Goal: Task Accomplishment & Management: Use online tool/utility

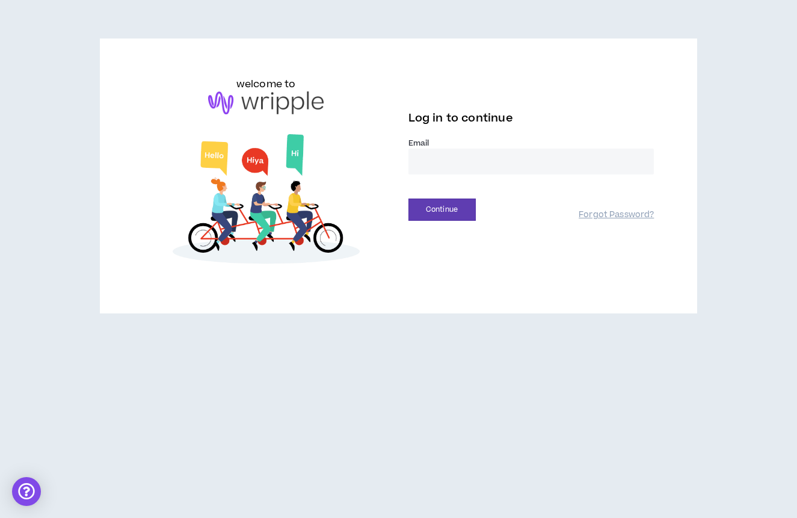
type input "**********"
click at [455, 206] on button "Continue" at bounding box center [441, 209] width 67 height 22
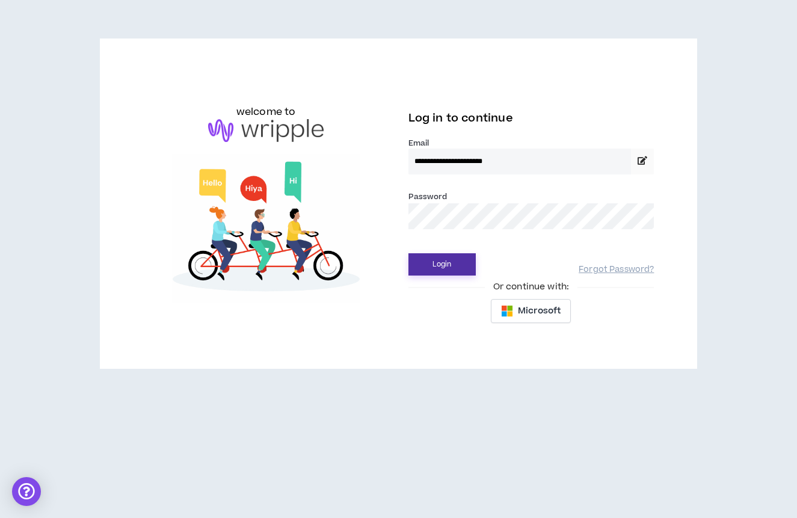
click at [462, 274] on button "Login" at bounding box center [441, 264] width 67 height 22
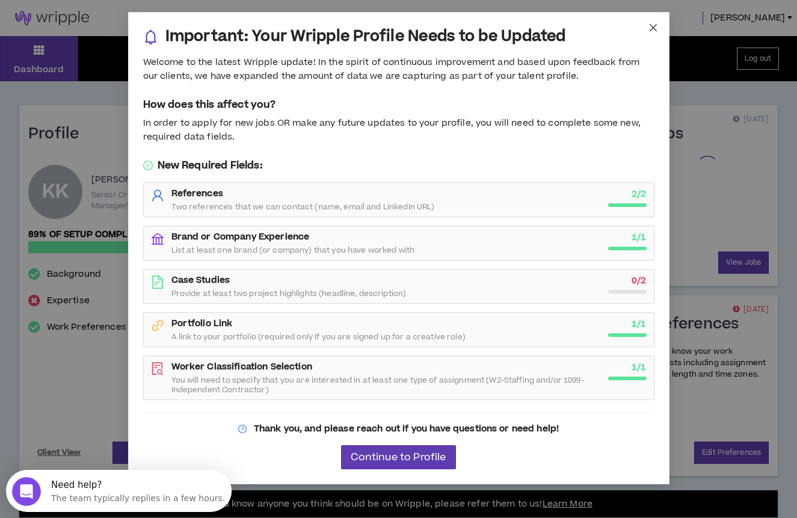
click at [651, 25] on icon "close" at bounding box center [653, 28] width 10 height 10
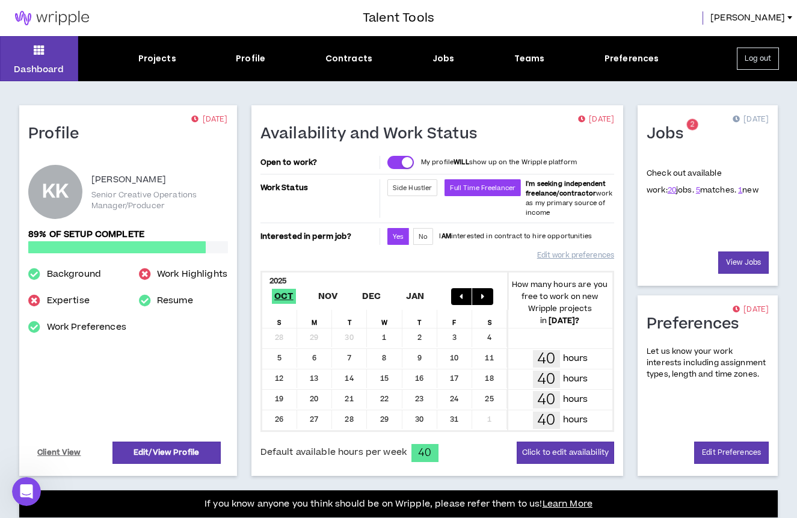
click at [436, 66] on div "Dashboard Projects Profile Contracts Jobs Teams Preferences Log out" at bounding box center [398, 58] width 797 height 45
click at [438, 57] on div "Jobs" at bounding box center [443, 58] width 22 height 13
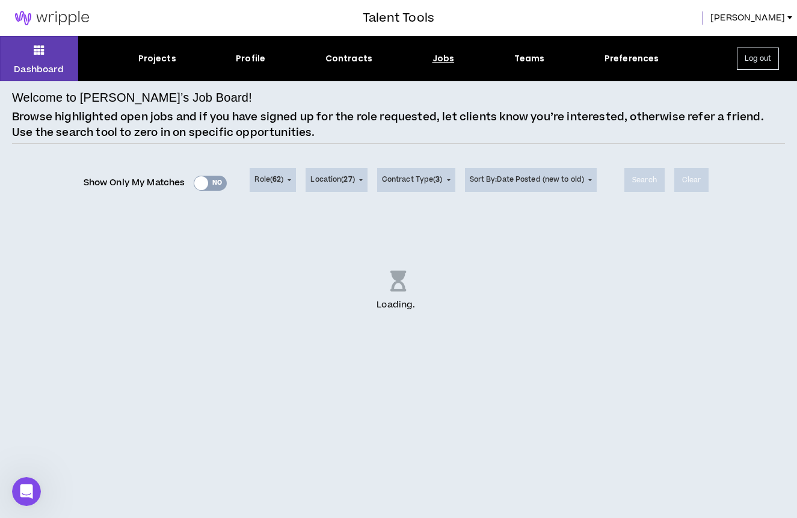
click at [215, 182] on div "Show Only My Matches Yes No" at bounding box center [156, 183] width 144 height 18
click at [213, 184] on div "Show Only My Matches Yes No" at bounding box center [156, 183] width 144 height 18
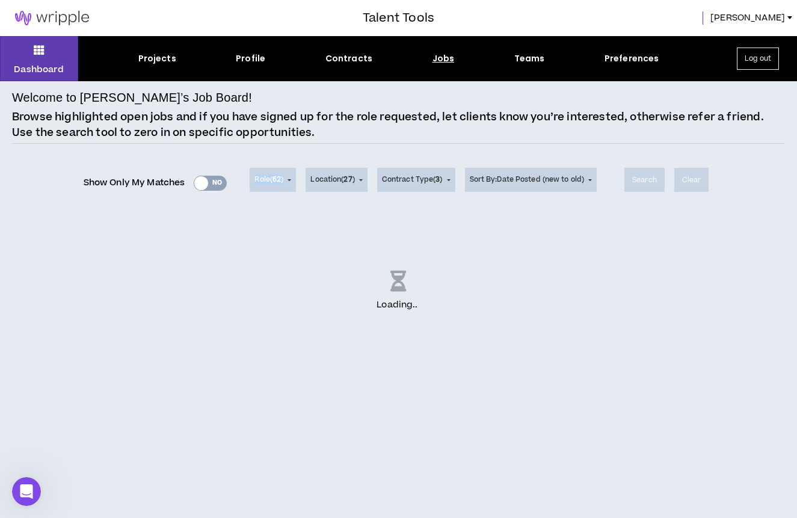
click at [213, 184] on div "Show Only My Matches Yes No" at bounding box center [156, 183] width 144 height 18
click at [216, 147] on div "Welcome to [PERSON_NAME]’s Job Board! Browse highlighted open jobs and if you h…" at bounding box center [398, 227] width 773 height 278
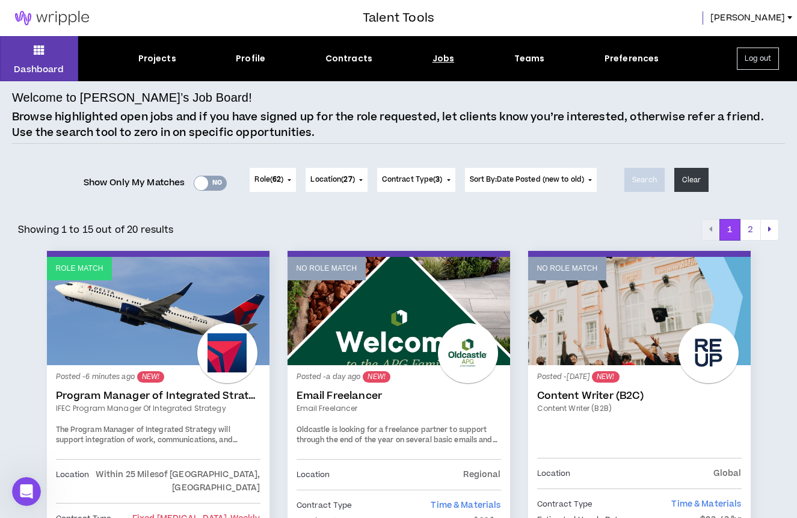
click at [212, 180] on div "Yes No" at bounding box center [210, 183] width 33 height 15
